Goal: Task Accomplishment & Management: Complete application form

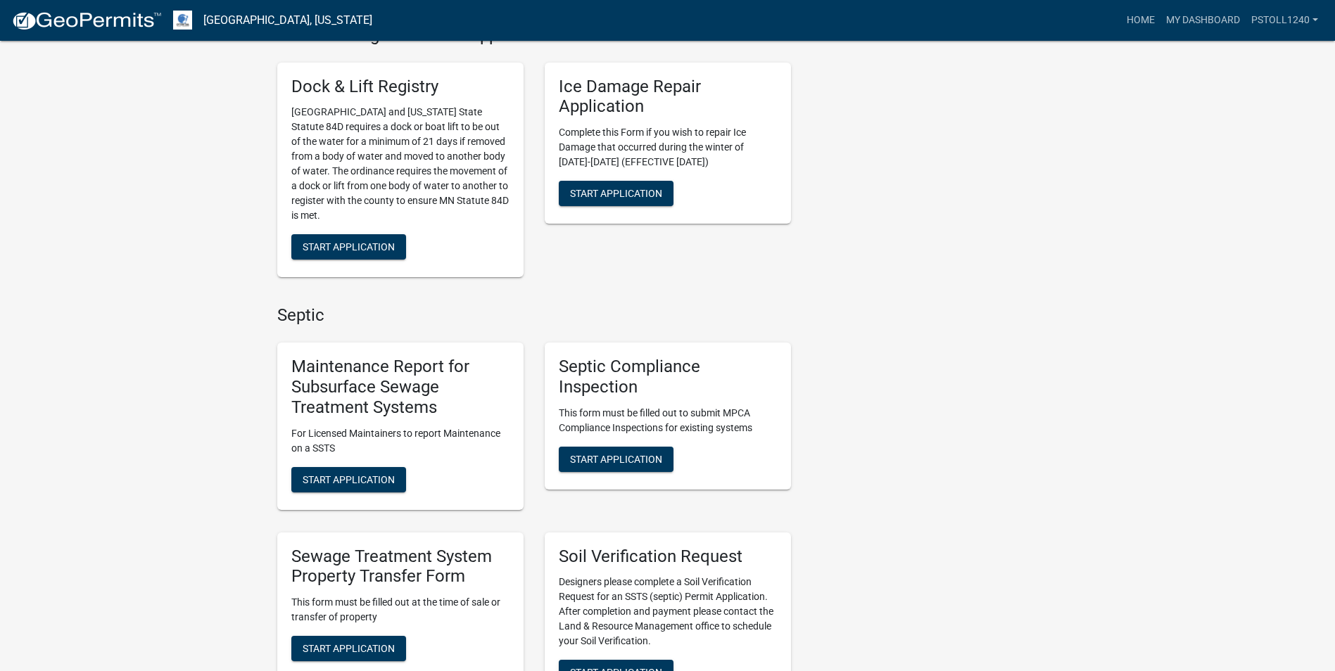
scroll to position [527, 0]
click at [618, 458] on span "Start Application" at bounding box center [616, 457] width 92 height 11
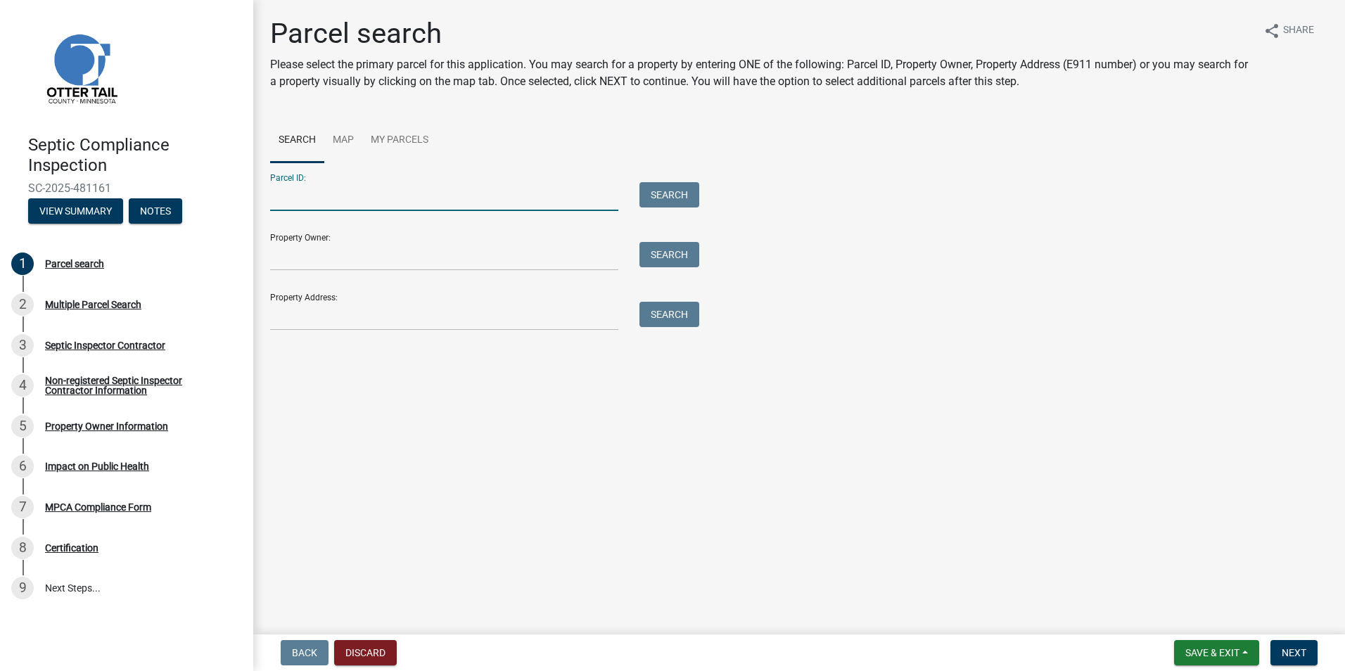
click at [309, 198] on input "Parcel ID:" at bounding box center [444, 196] width 348 height 29
type input "53000990463000"
click at [670, 188] on button "Search" at bounding box center [670, 194] width 60 height 25
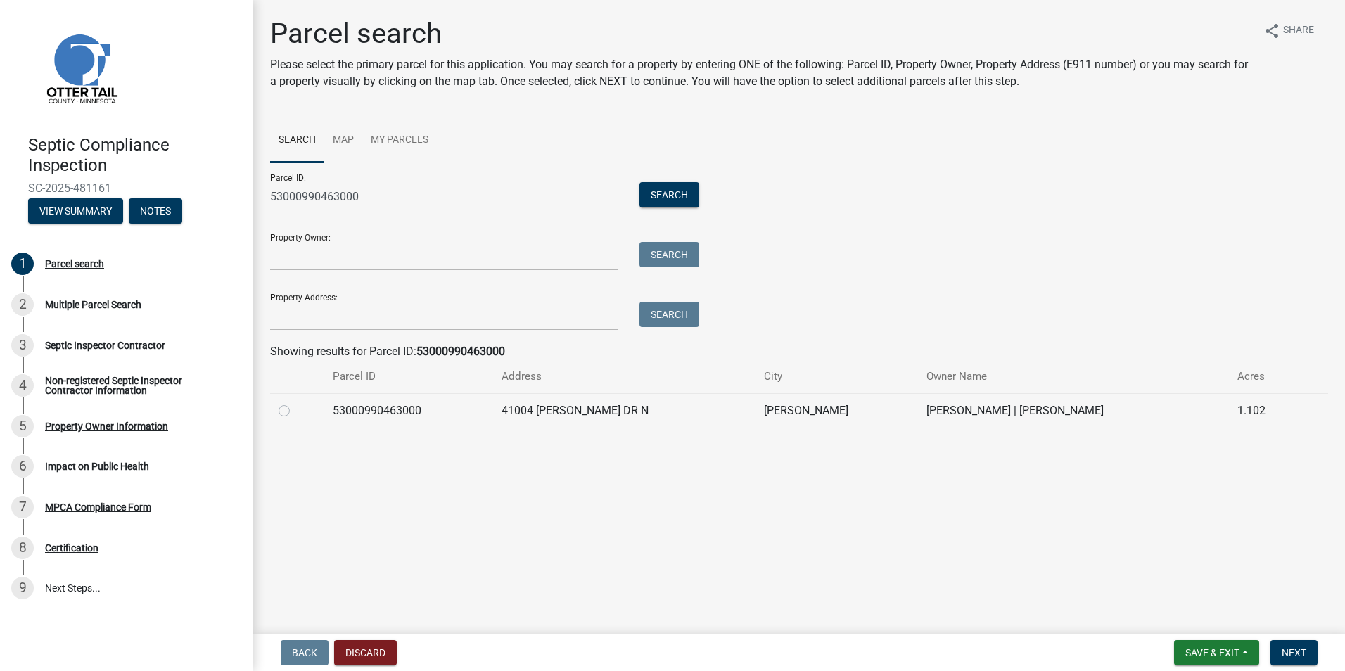
click at [295, 402] on label at bounding box center [295, 402] width 0 height 0
click at [295, 412] on input "radio" at bounding box center [299, 406] width 9 height 9
radio input "true"
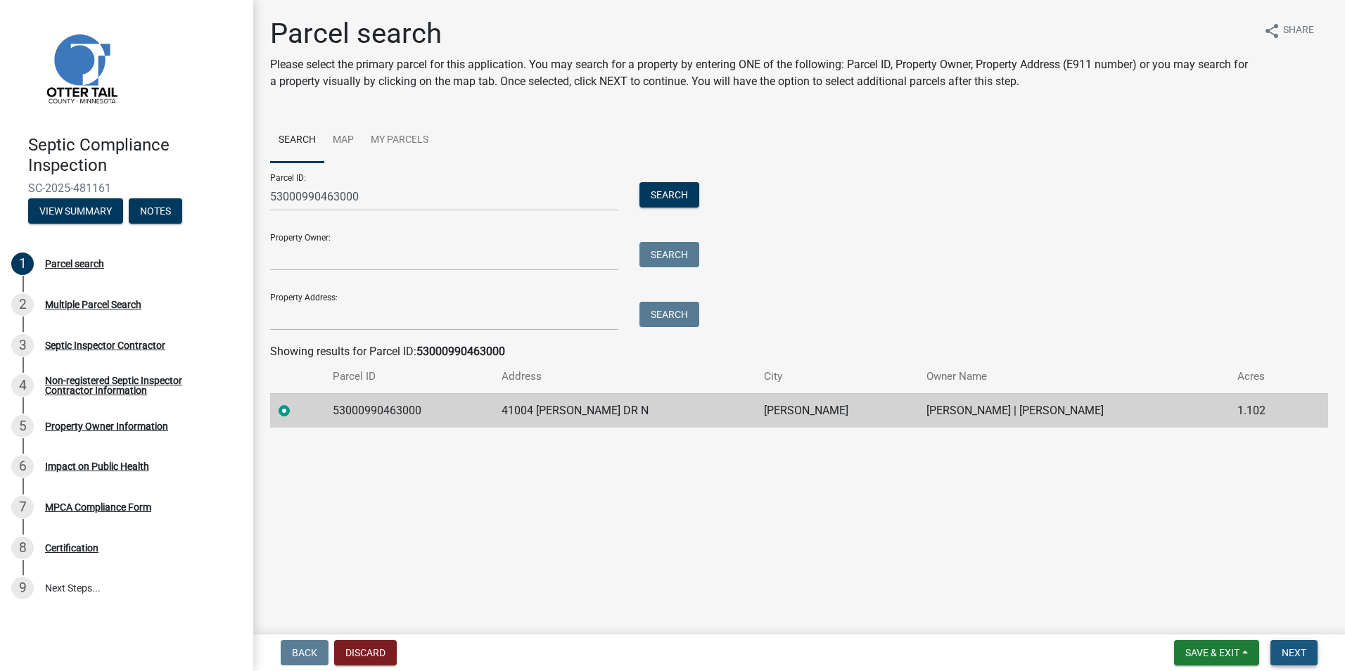
click at [1280, 652] on button "Next" at bounding box center [1294, 652] width 47 height 25
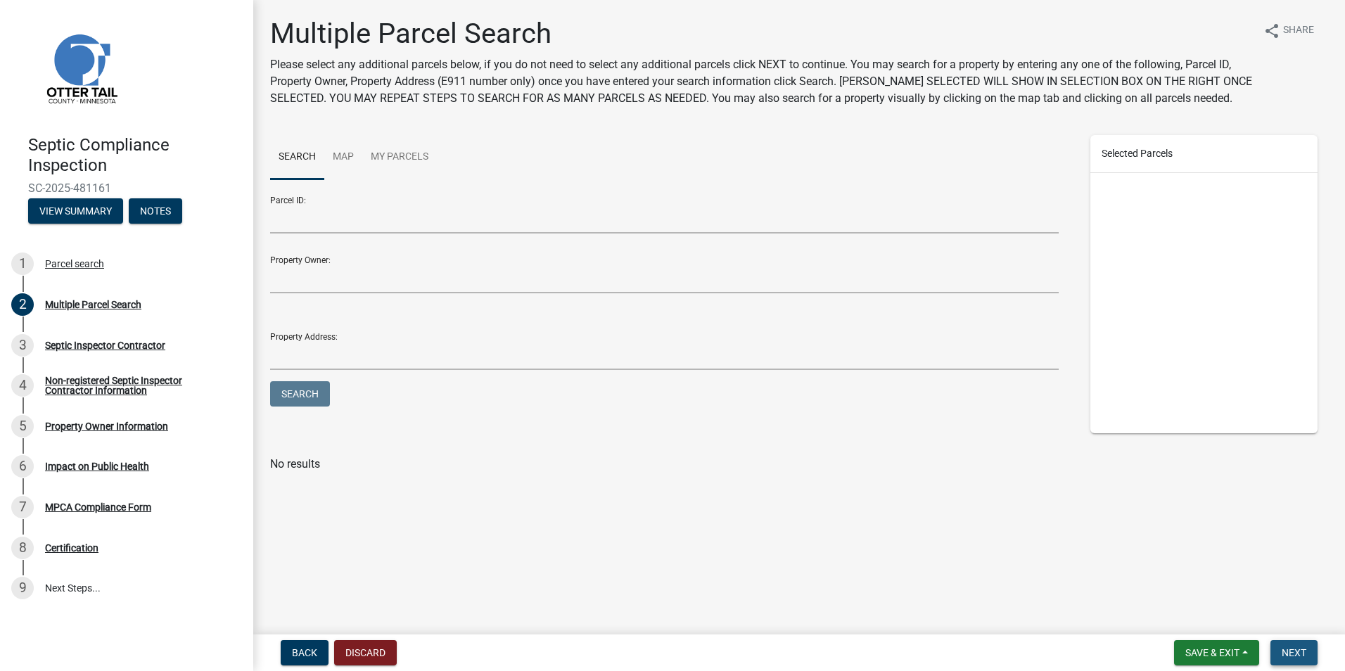
click at [1296, 657] on span "Next" at bounding box center [1294, 652] width 25 height 11
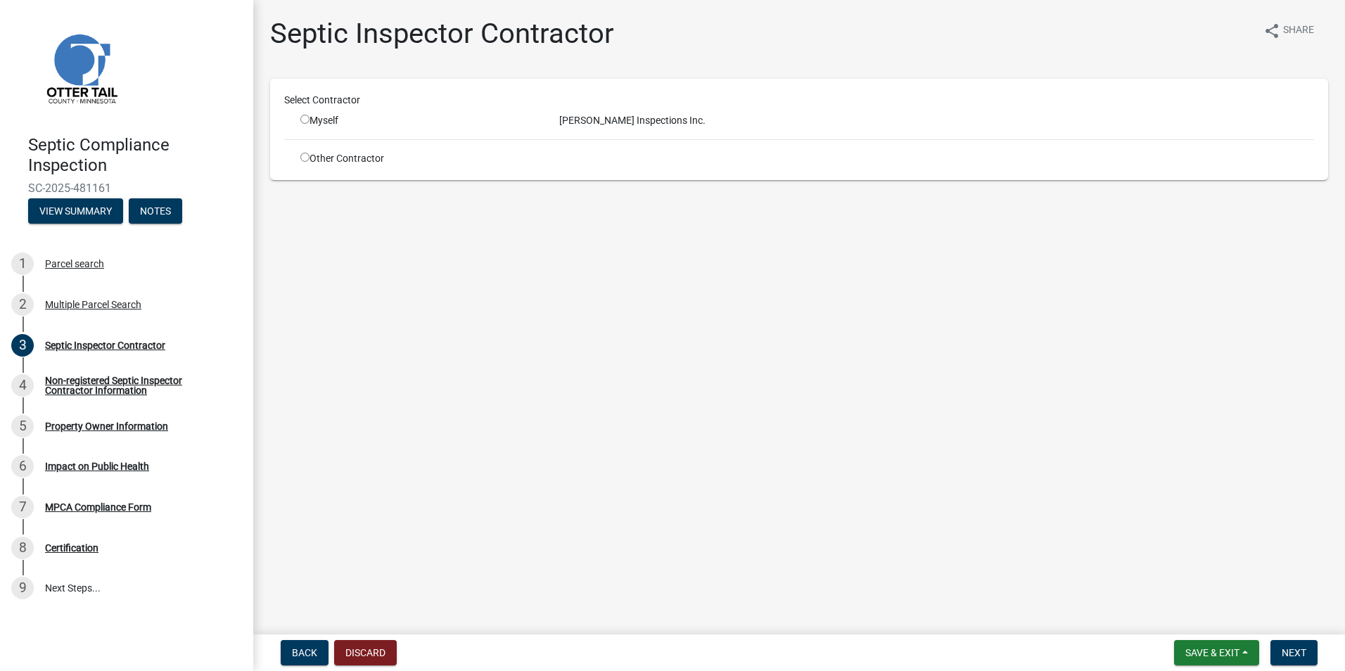
click at [304, 122] on input "radio" at bounding box center [304, 119] width 9 height 9
radio input "true"
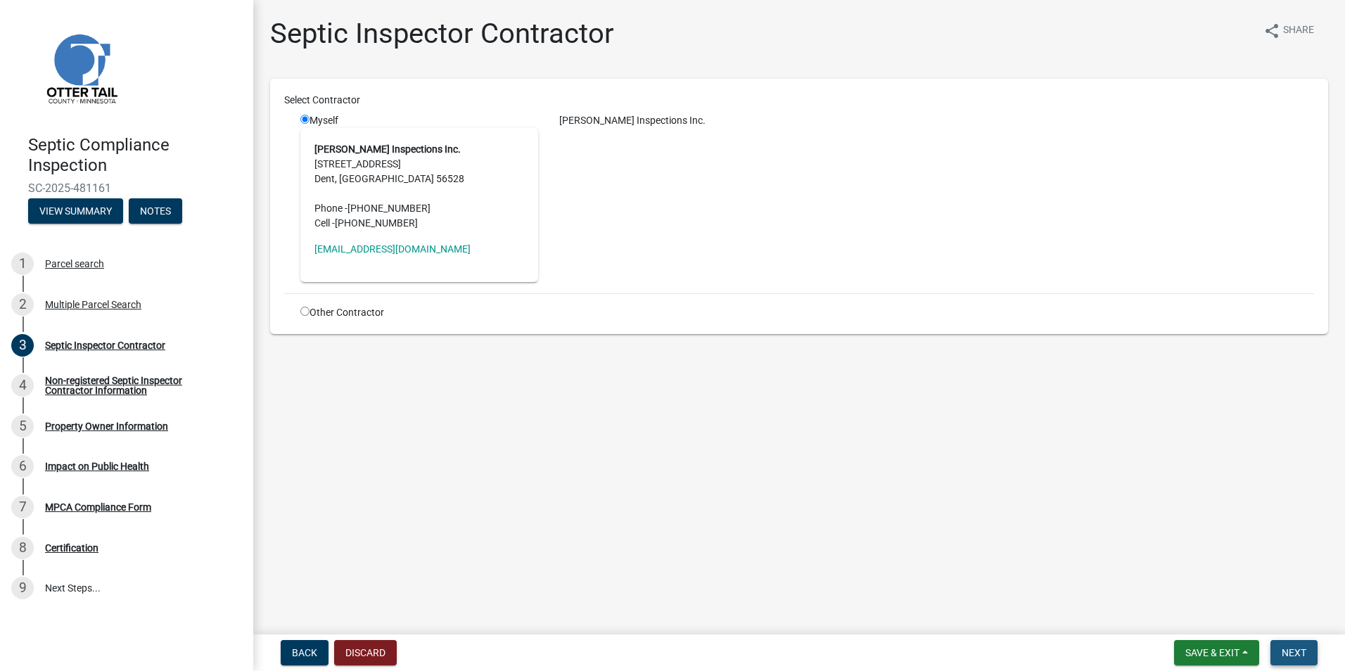
click at [1289, 642] on button "Next" at bounding box center [1294, 652] width 47 height 25
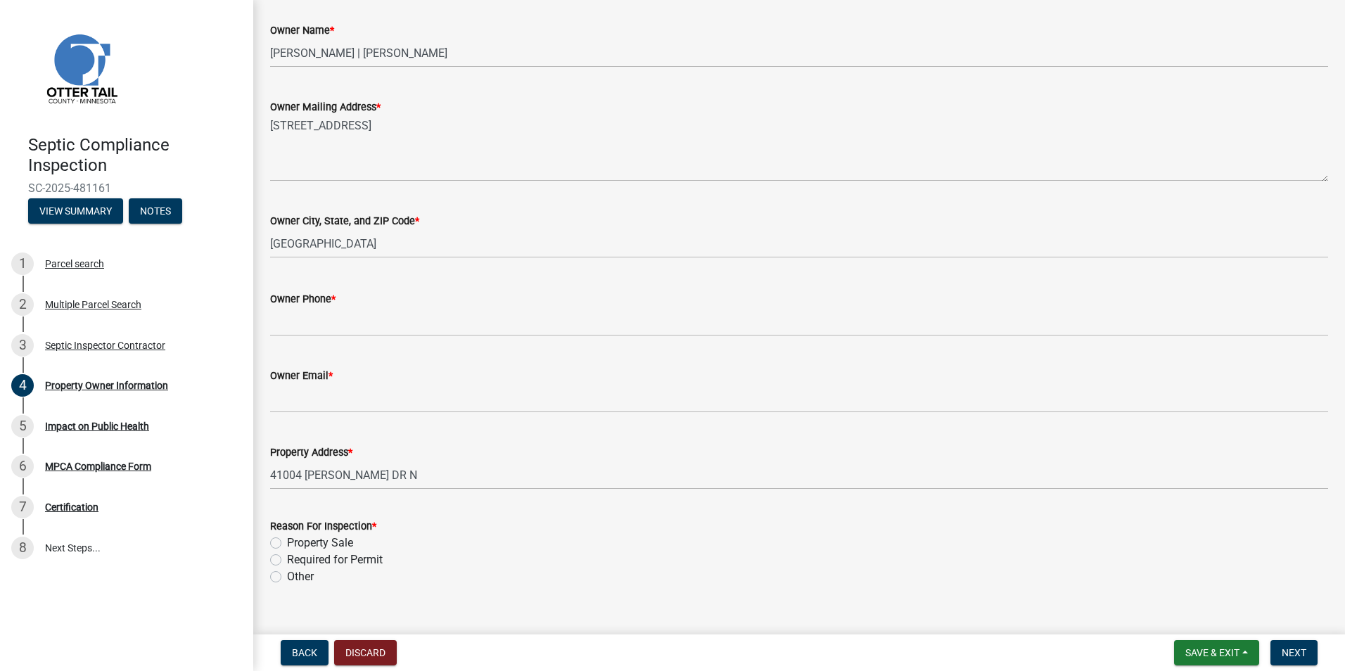
scroll to position [250, 0]
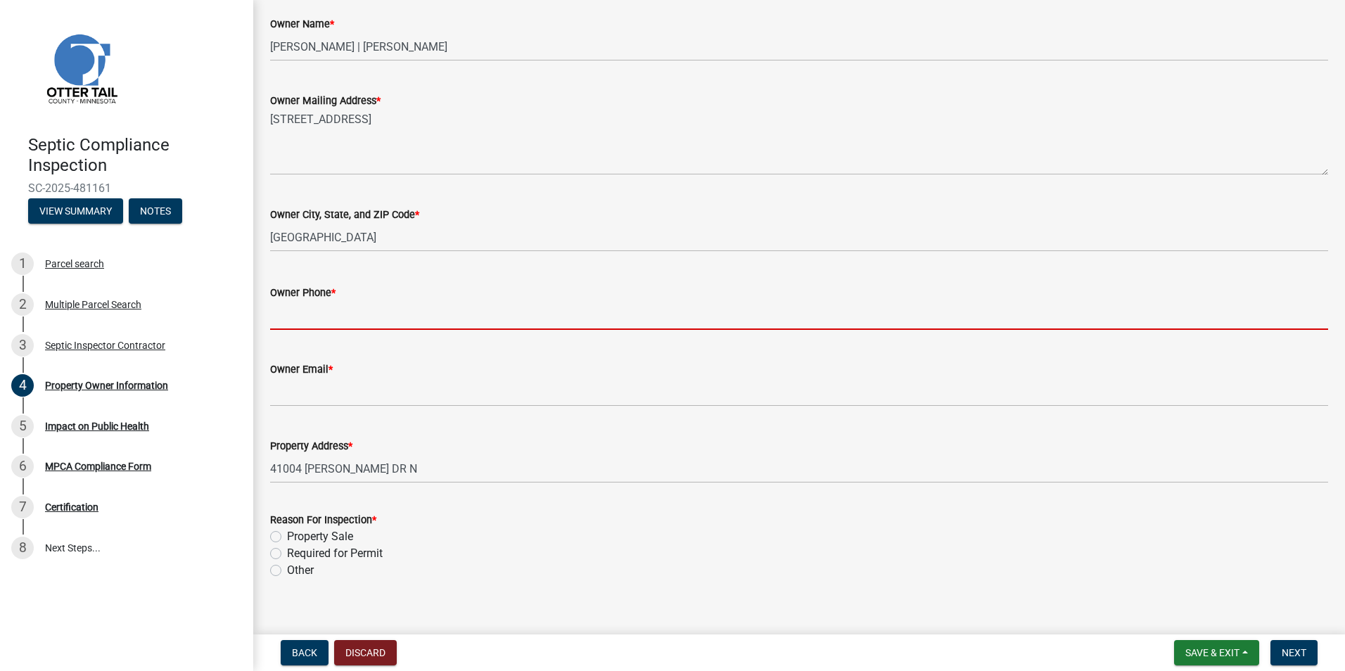
click at [284, 318] on input "Owner Phone *" at bounding box center [799, 315] width 1058 height 29
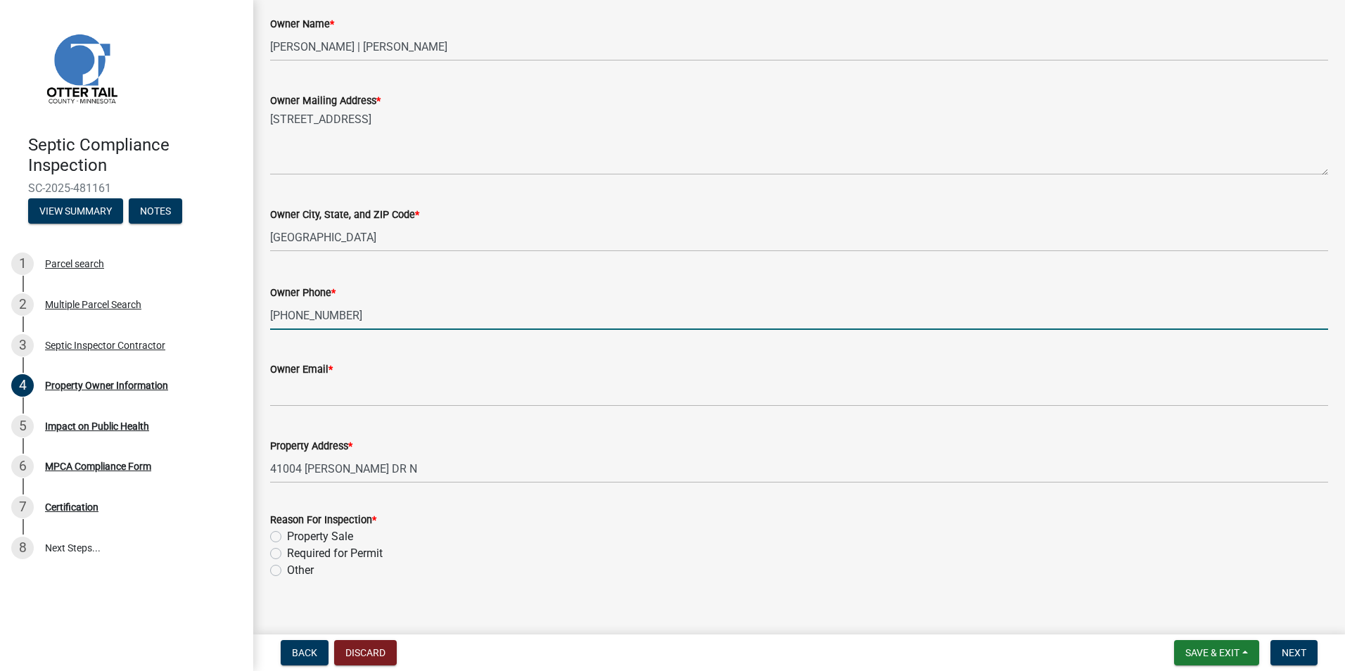
type input "[PHONE_NUMBER]"
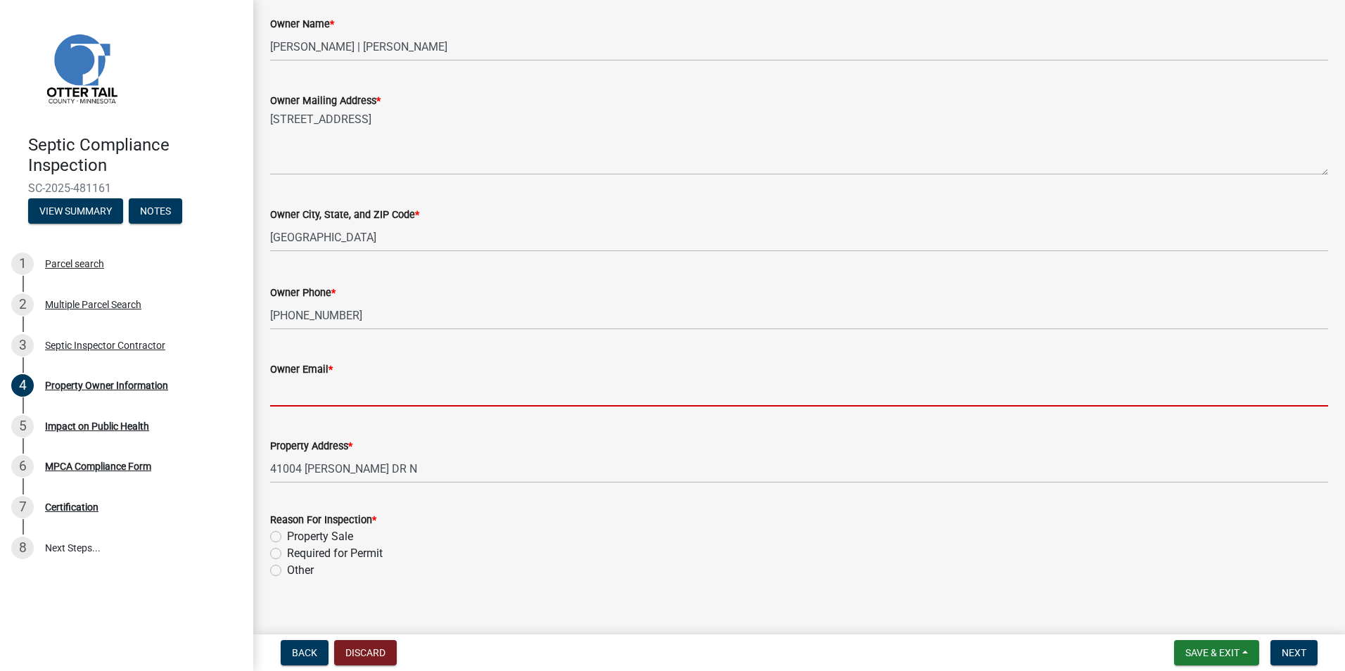
click at [286, 393] on input "Owner Email *" at bounding box center [799, 392] width 1058 height 29
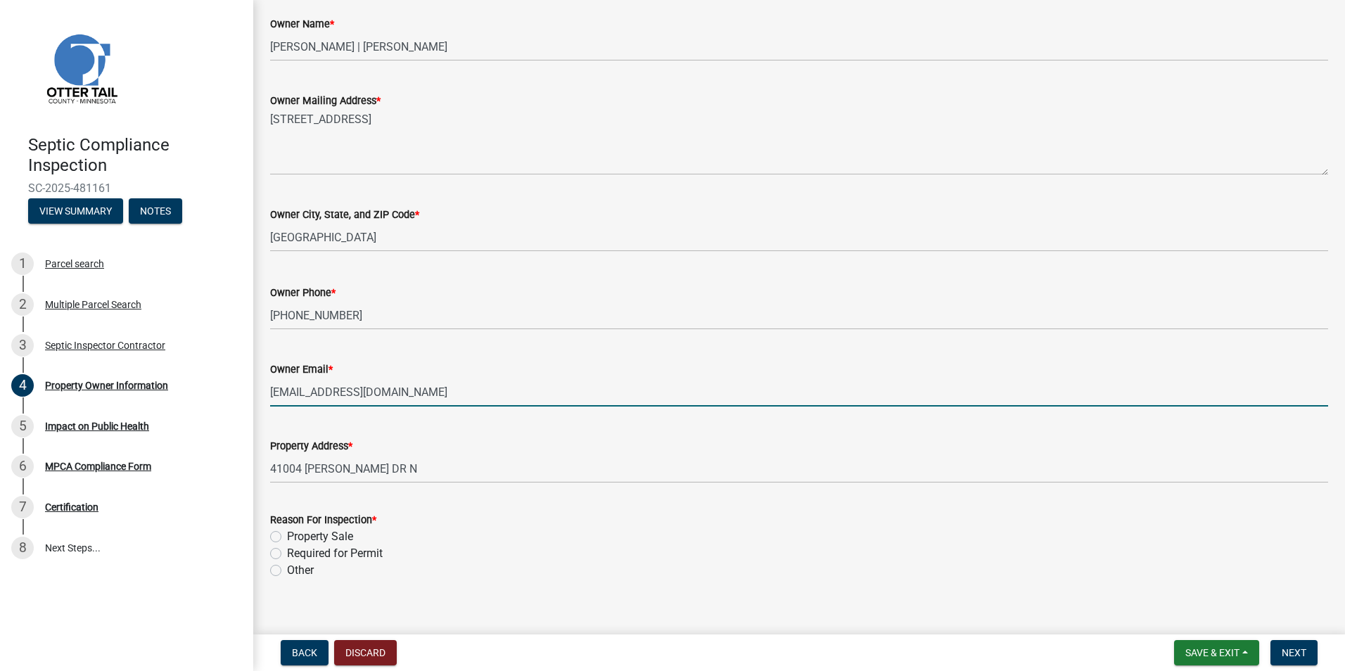
type input "[EMAIL_ADDRESS][DOMAIN_NAME]"
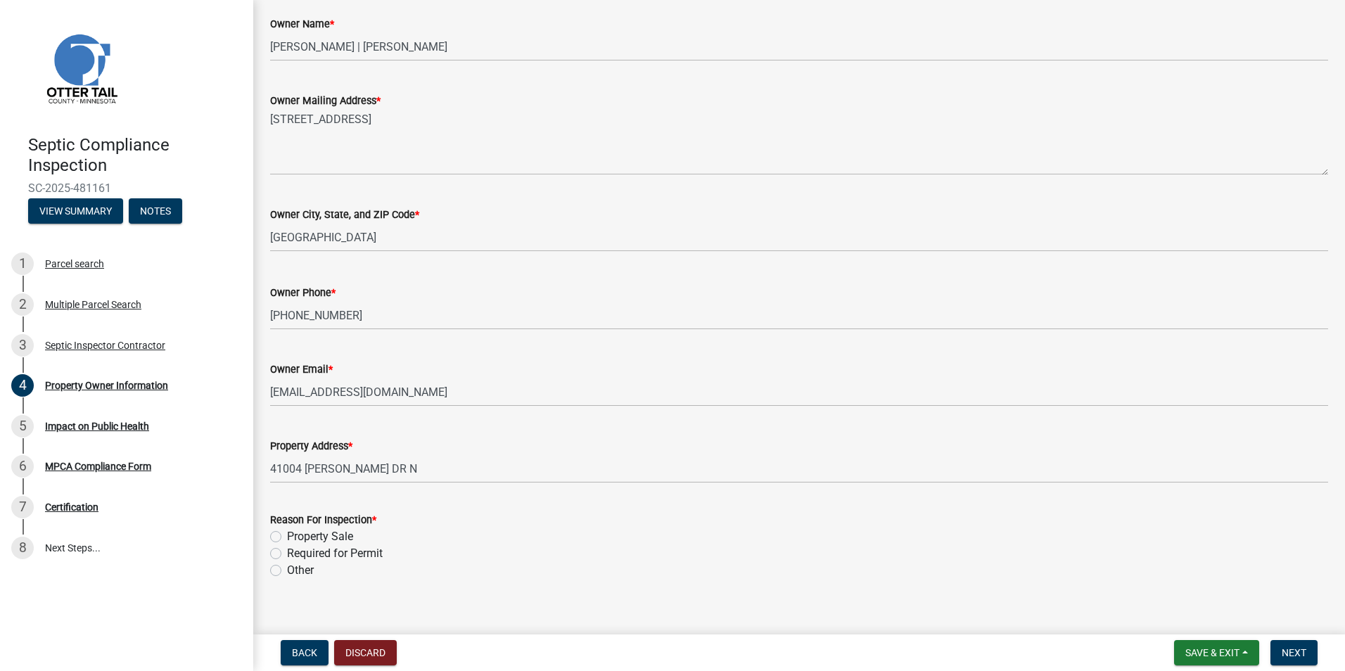
click at [287, 534] on label "Property Sale" at bounding box center [320, 536] width 66 height 17
click at [287, 534] on input "Property Sale" at bounding box center [291, 532] width 9 height 9
radio input "true"
click at [1292, 649] on span "Next" at bounding box center [1294, 652] width 25 height 11
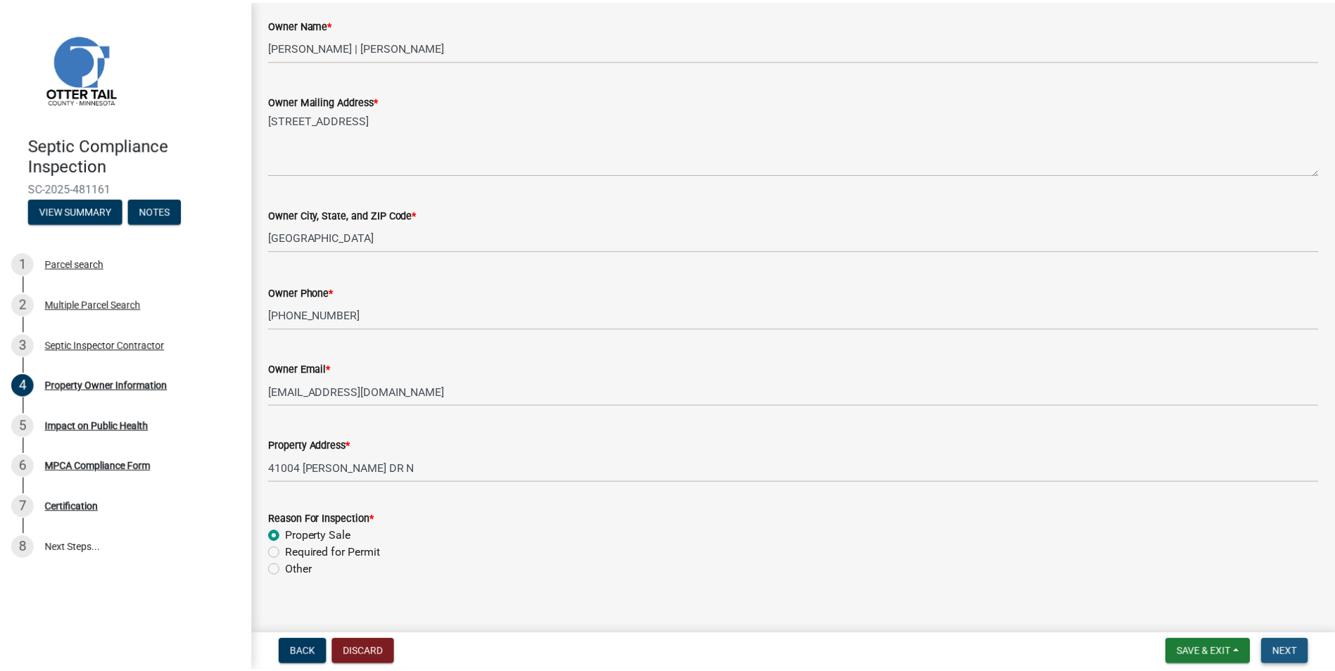
scroll to position [0, 0]
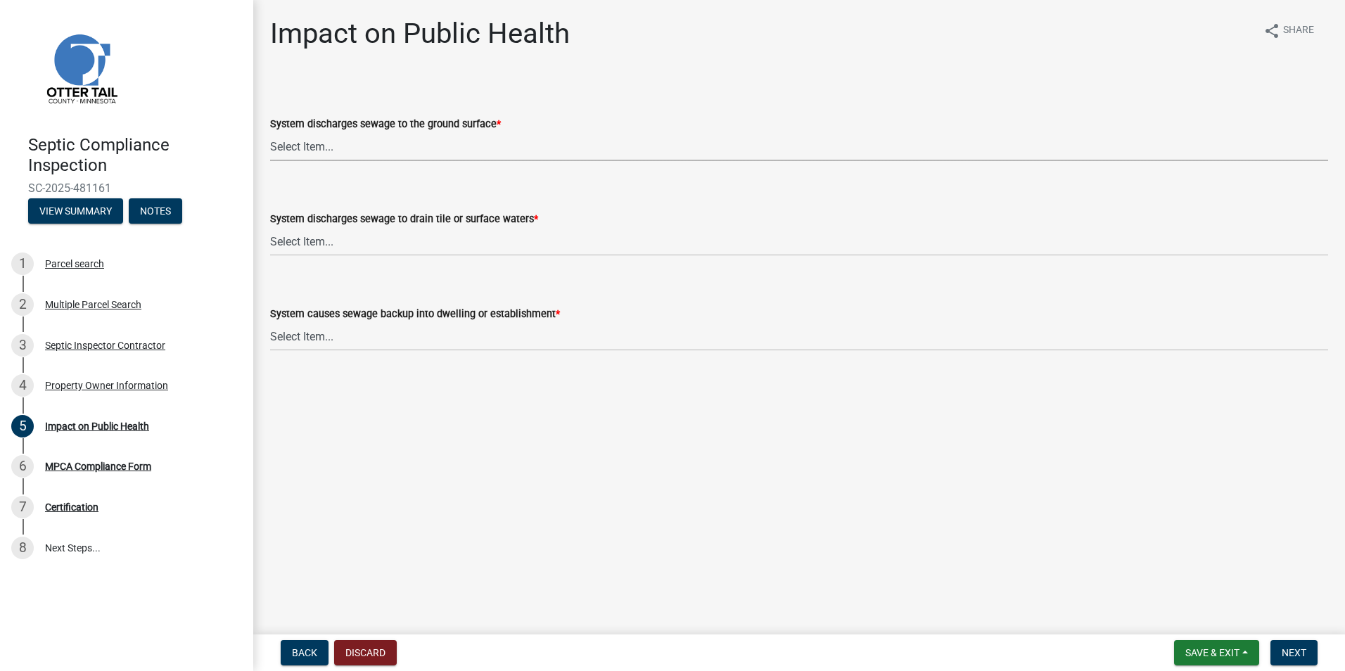
click at [308, 147] on select "Select Item... Yes No" at bounding box center [799, 146] width 1058 height 29
click at [270, 132] on select "Select Item... Yes No" at bounding box center [799, 146] width 1058 height 29
select select "9c5ef684-d0d4-4879-ab12-905ddbd81a72"
click at [301, 238] on select "Select Item... Yes No" at bounding box center [799, 241] width 1058 height 29
click at [270, 227] on select "Select Item... Yes No" at bounding box center [799, 241] width 1058 height 29
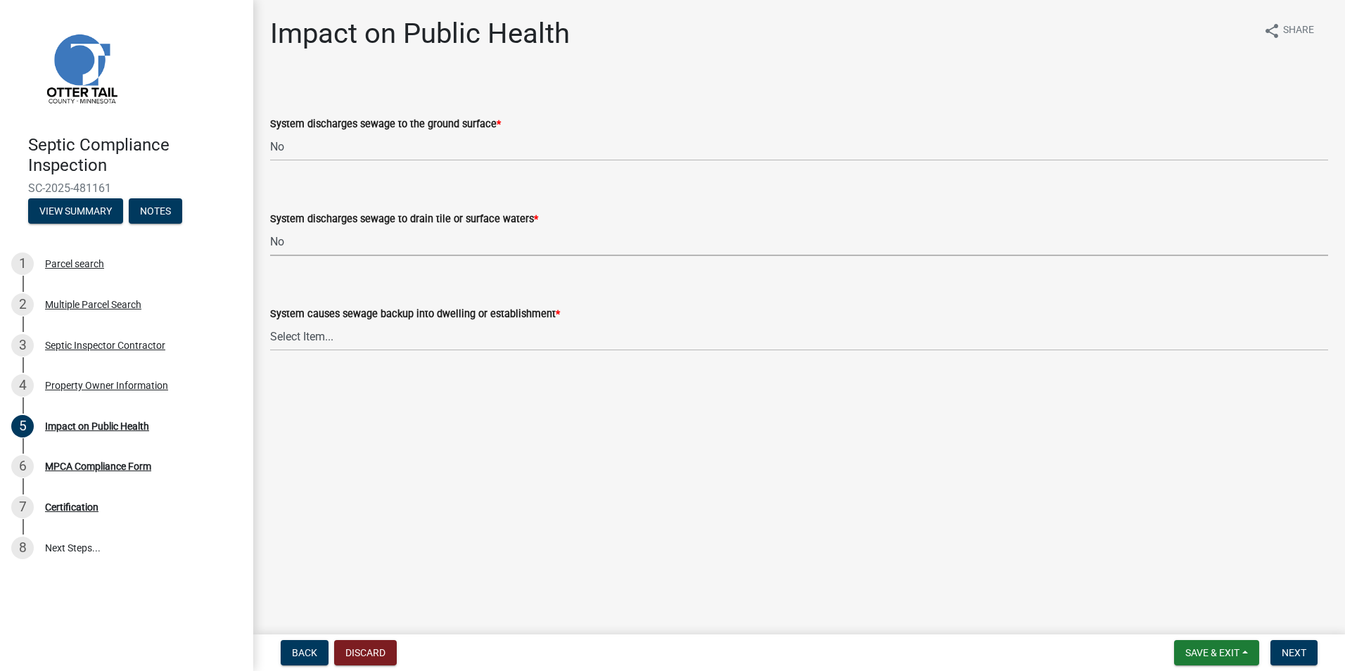
select select "7d491a2b-e9f0-4952-b474-53ca749b22af"
click at [299, 338] on select "Select Item... Yes No" at bounding box center [799, 336] width 1058 height 29
click at [270, 322] on select "Select Item... Yes No" at bounding box center [799, 336] width 1058 height 29
select select "6e07b46b-a403-4f3e-b4fc-218acc732c01"
click at [1286, 646] on button "Next" at bounding box center [1294, 652] width 47 height 25
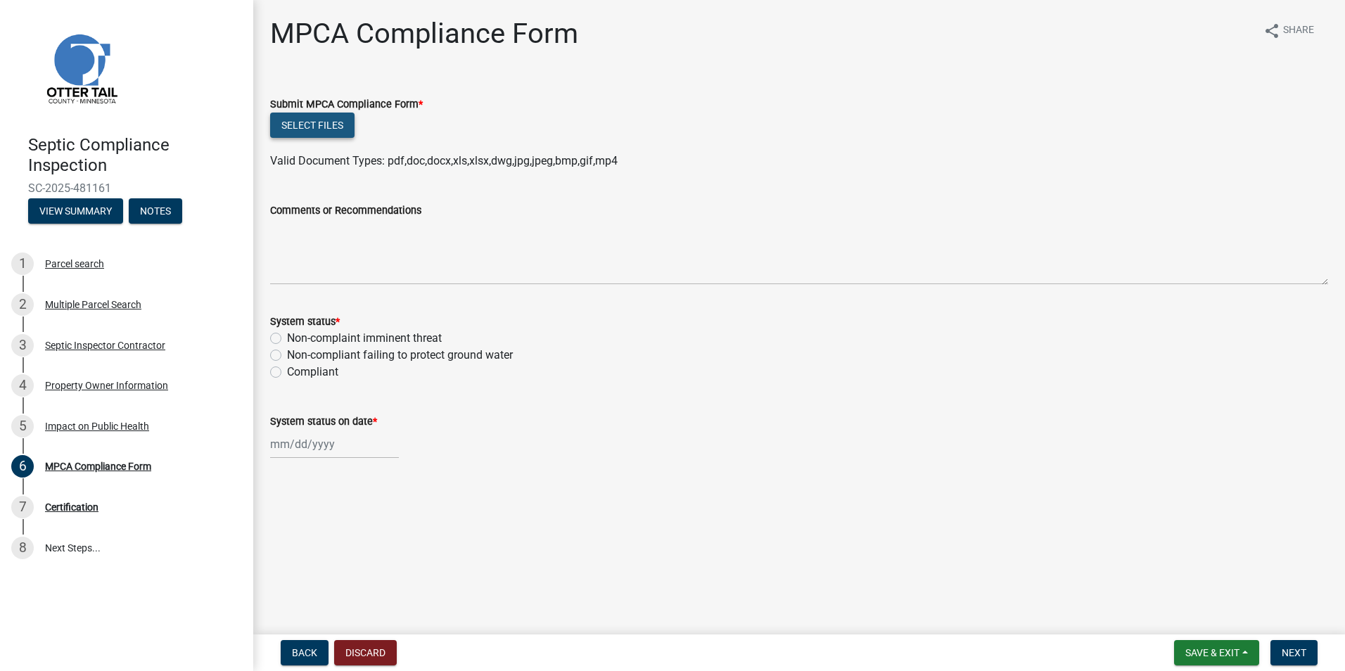
click at [301, 130] on button "Select files" at bounding box center [312, 125] width 84 height 25
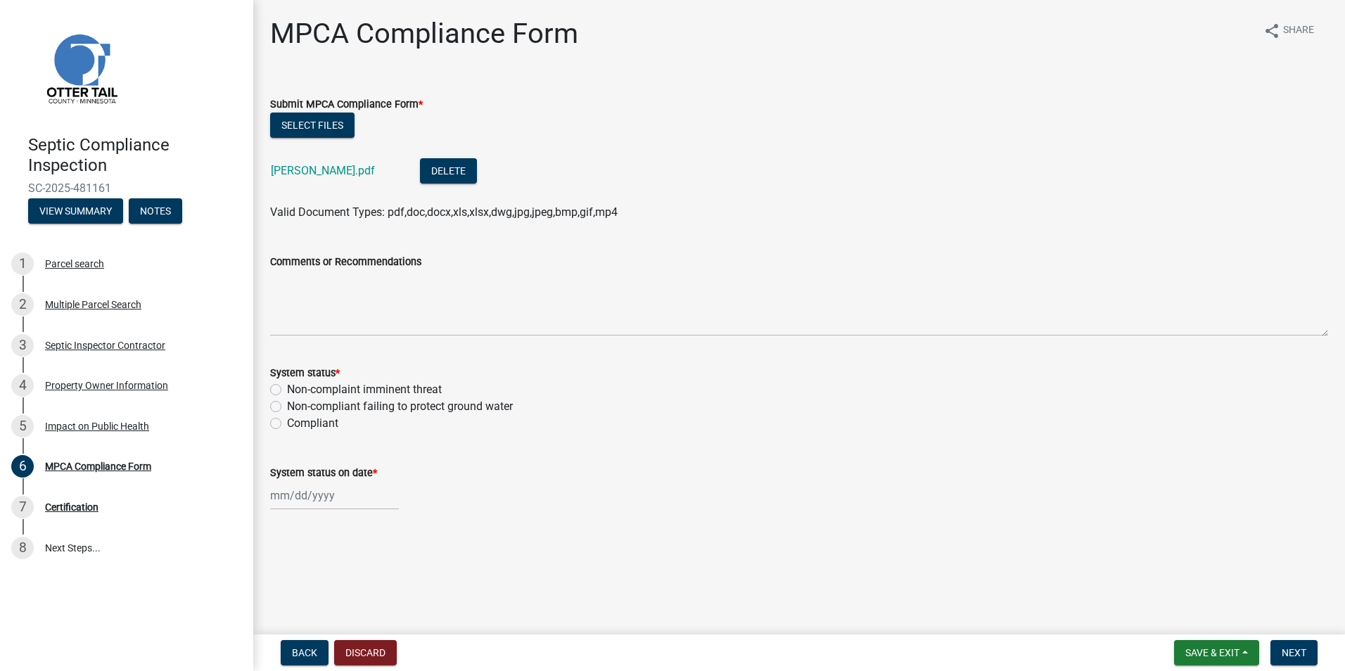
click at [287, 406] on label "Non-compliant failing to protect ground water" at bounding box center [400, 406] width 226 height 17
click at [287, 406] on input "Non-compliant failing to protect ground water" at bounding box center [291, 402] width 9 height 9
radio input "true"
select select "9"
select select "2025"
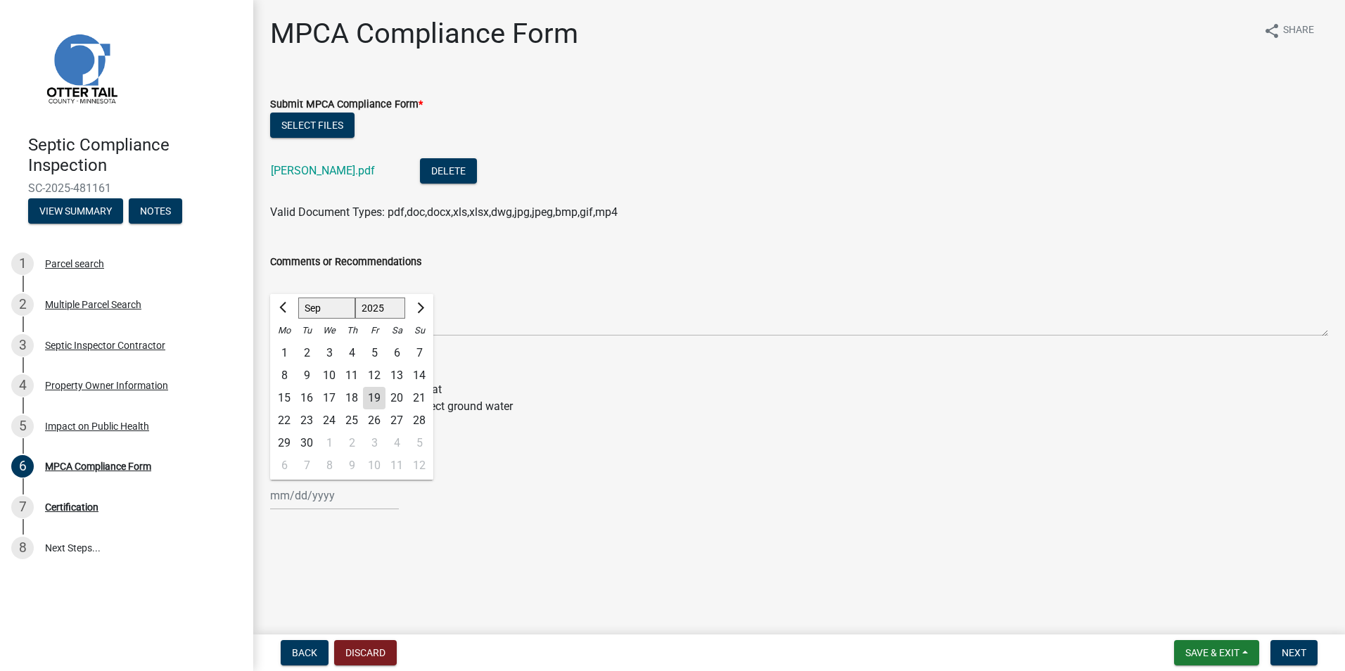
click at [303, 496] on input "System status on date *" at bounding box center [334, 495] width 129 height 29
click at [303, 380] on div "9" at bounding box center [306, 375] width 23 height 23
type input "[DATE]"
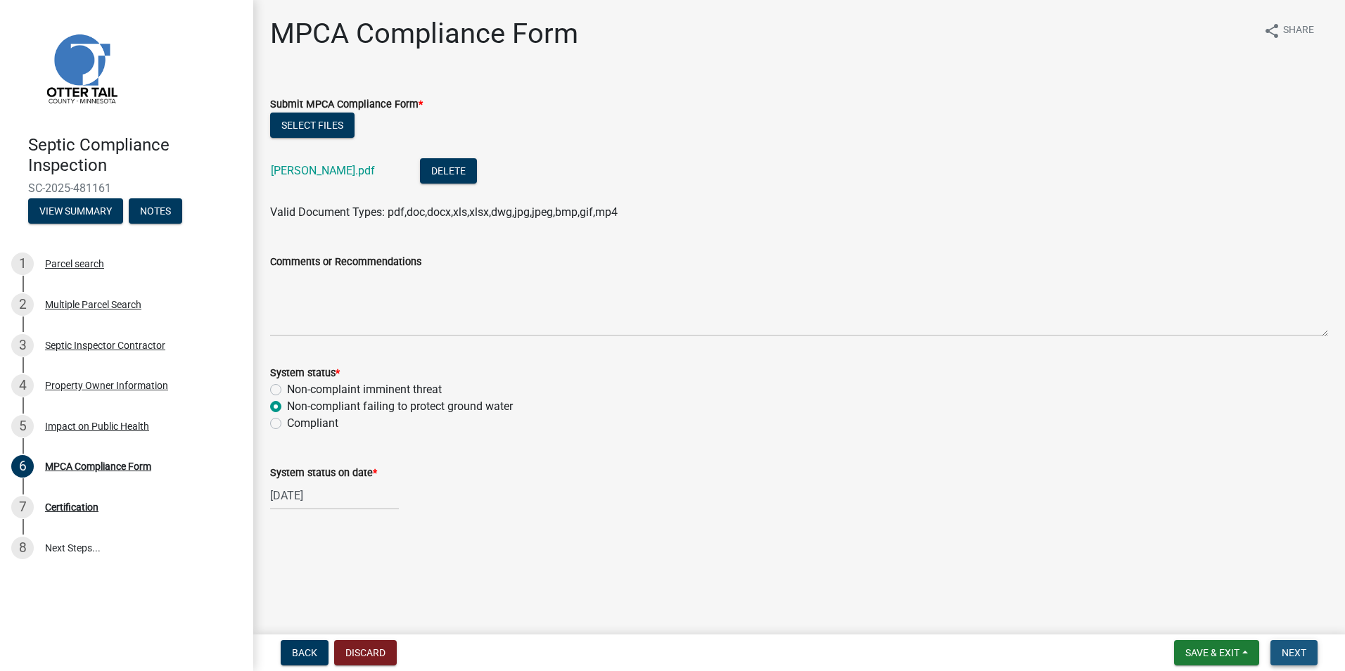
click at [1289, 653] on span "Next" at bounding box center [1294, 652] width 25 height 11
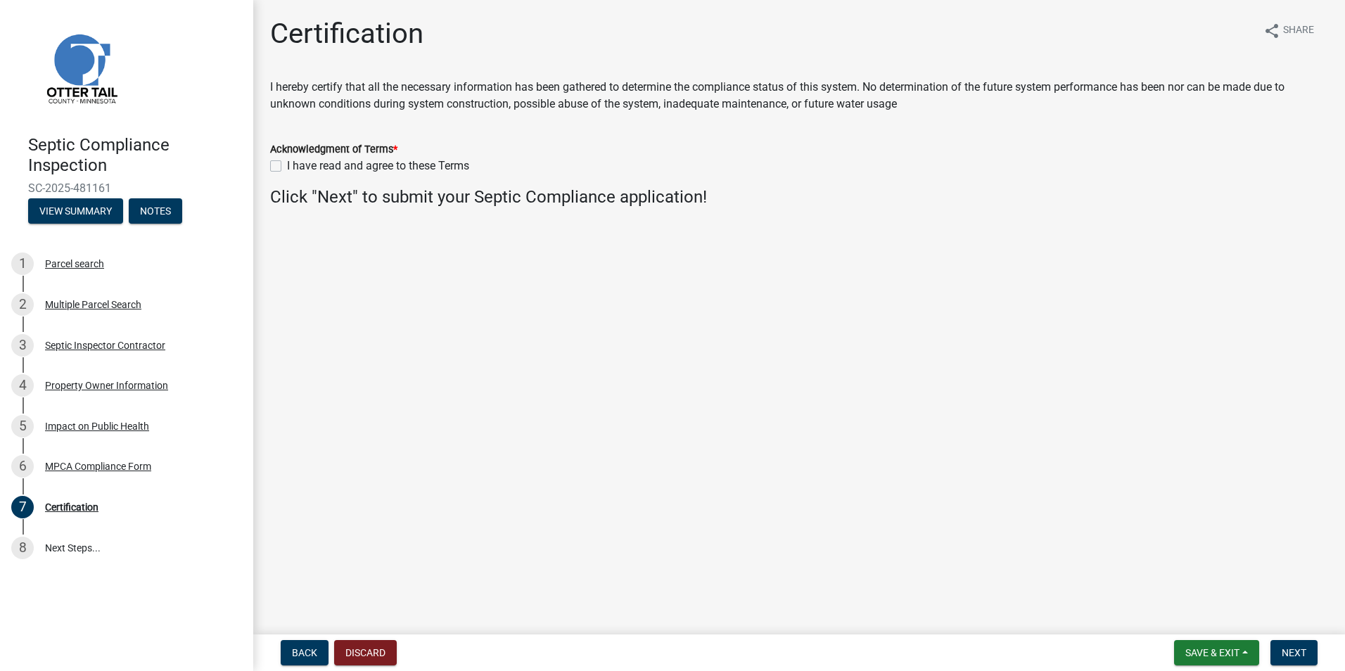
click at [287, 165] on label "I have read and agree to these Terms" at bounding box center [378, 166] width 182 height 17
click at [287, 165] on input "I have read and agree to these Terms" at bounding box center [291, 162] width 9 height 9
checkbox input "true"
click at [1290, 654] on span "Next" at bounding box center [1294, 652] width 25 height 11
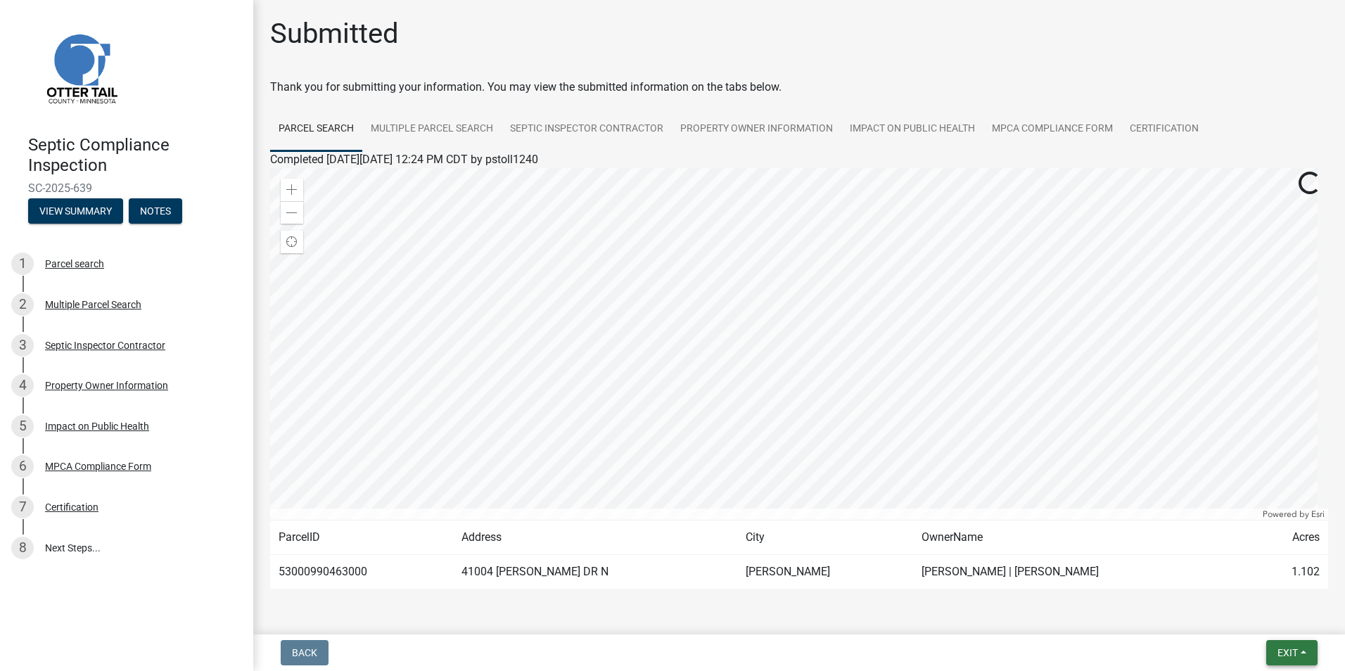
click at [1290, 654] on span "Exit" at bounding box center [1288, 652] width 20 height 11
click at [1259, 620] on button "Save & Exit" at bounding box center [1261, 616] width 113 height 34
